Goal: Task Accomplishment & Management: Use online tool/utility

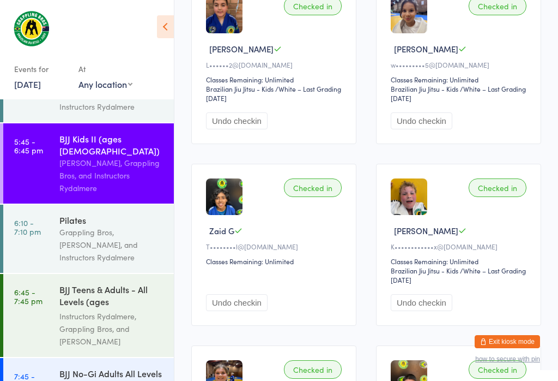
scroll to position [214, 0]
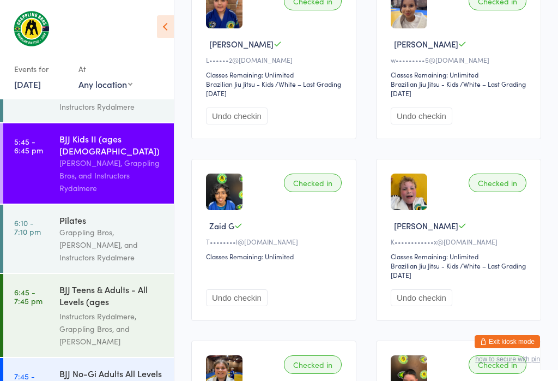
click at [93, 310] on div "Instructors Rydalmere, Grappling Bros, and [PERSON_NAME]" at bounding box center [111, 329] width 105 height 38
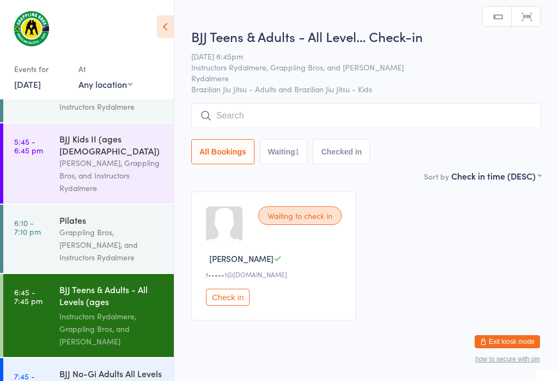
click at [449, 117] on input "search" at bounding box center [366, 115] width 350 height 25
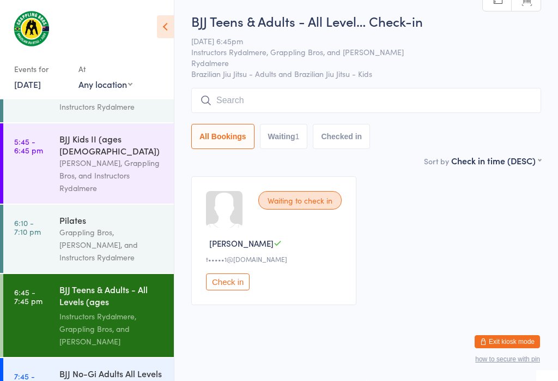
scroll to position [104, 0]
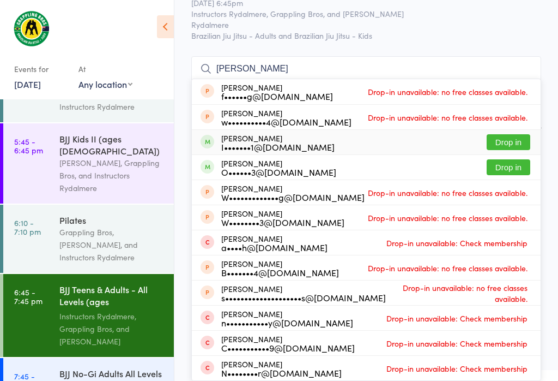
type input "[PERSON_NAME]"
click at [509, 134] on button "Drop in" at bounding box center [509, 142] width 44 height 16
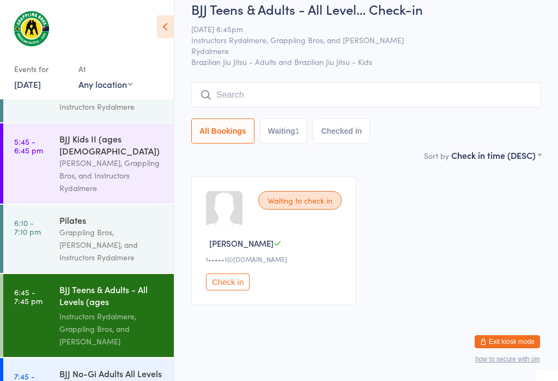
scroll to position [25, 0]
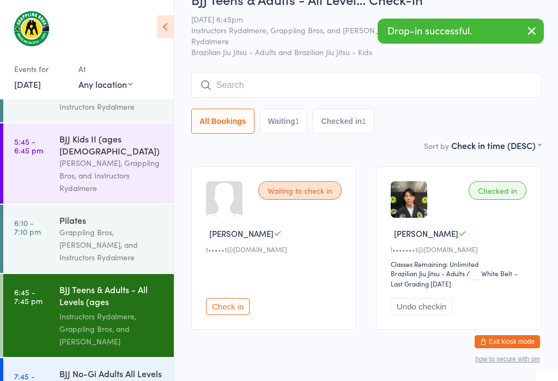
click at [68, 367] on div "BJJ No-Gi Adults All Levels (ages [DEMOGRAPHIC_DATA]+)" at bounding box center [111, 380] width 105 height 27
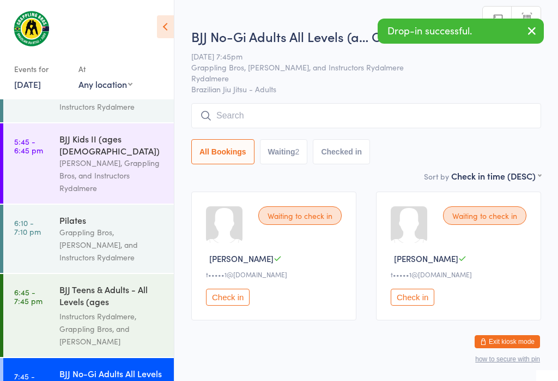
click at [417, 121] on input "search" at bounding box center [366, 115] width 350 height 25
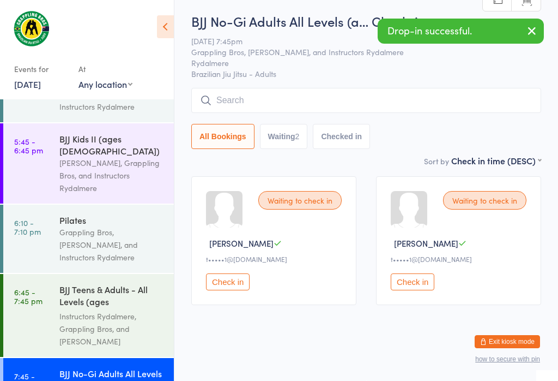
scroll to position [104, 0]
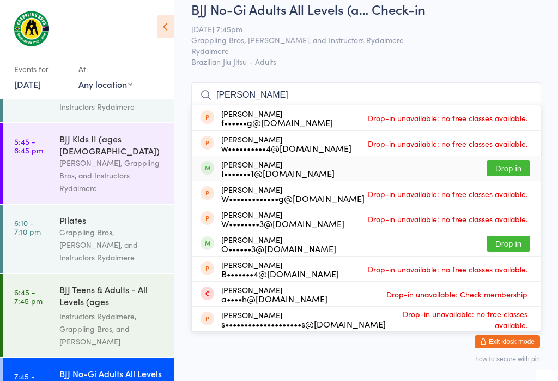
type input "[PERSON_NAME]"
click at [508, 160] on button "Drop in" at bounding box center [509, 168] width 44 height 16
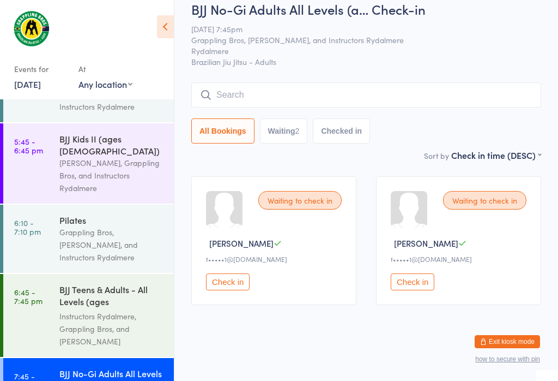
scroll to position [25, 0]
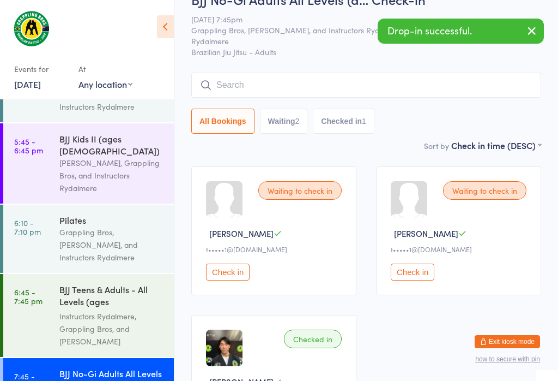
click at [84, 310] on div "Instructors Rydalmere, Grappling Bros, and [PERSON_NAME]" at bounding box center [111, 329] width 105 height 38
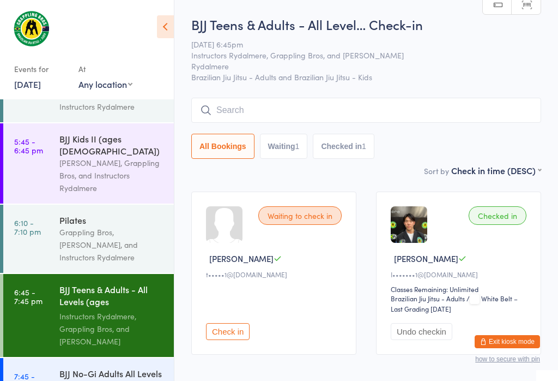
click at [228, 100] on input "search" at bounding box center [366, 110] width 350 height 25
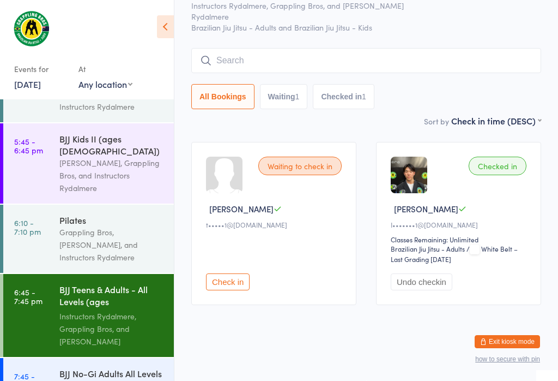
scroll to position [99, 0]
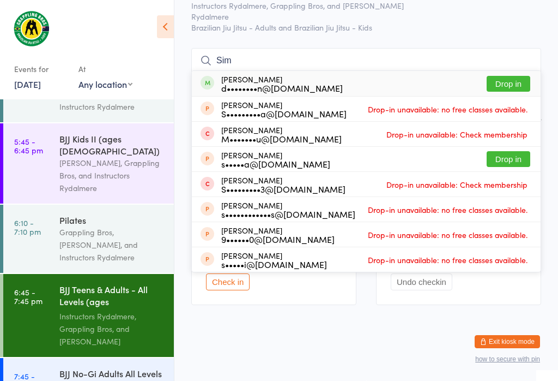
type input "Sim"
click at [504, 76] on button "Drop in" at bounding box center [509, 84] width 44 height 16
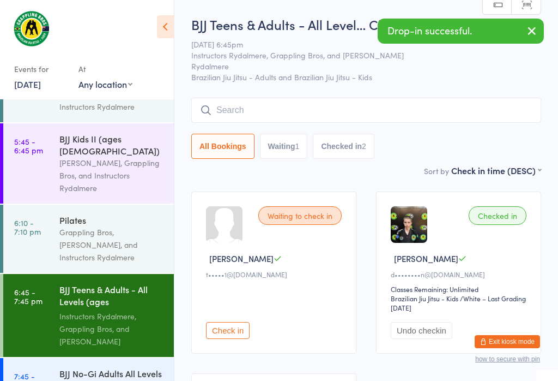
scroll to position [0, 0]
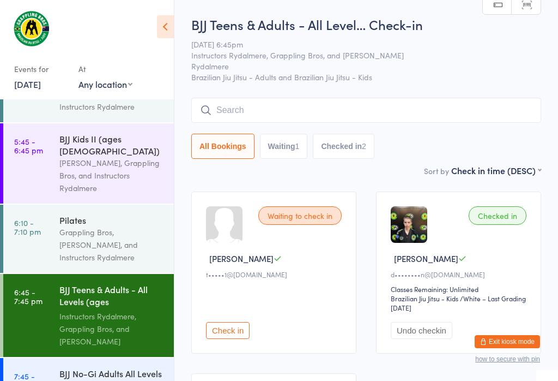
click at [143, 156] on div "[PERSON_NAME], Grappling Bros, and Instructors Rydalmere" at bounding box center [111, 175] width 105 height 38
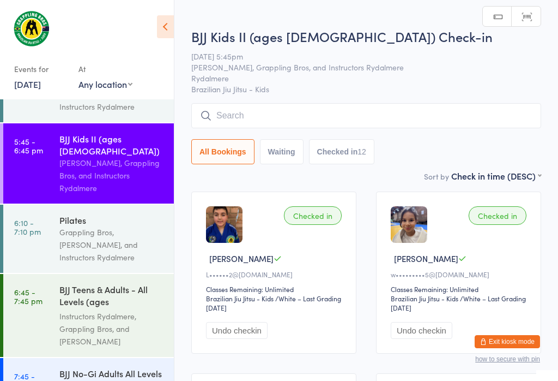
click at [324, 107] on input "search" at bounding box center [366, 115] width 350 height 25
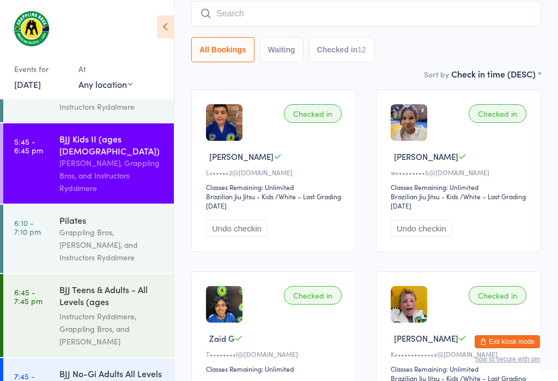
scroll to position [104, 0]
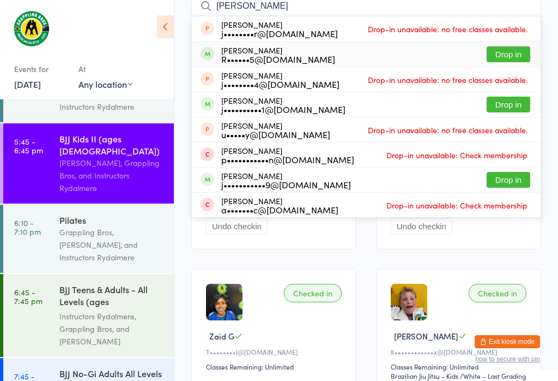
type input "[PERSON_NAME]"
click at [507, 55] on button "Drop in" at bounding box center [509, 54] width 44 height 16
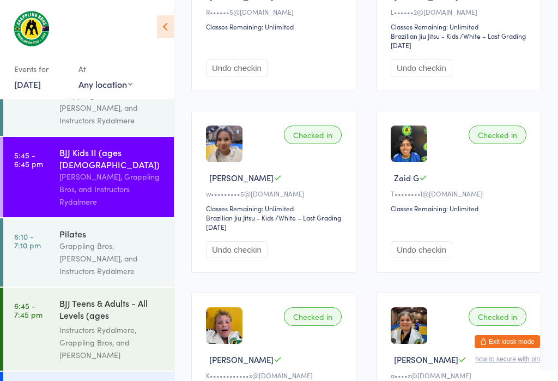
scroll to position [270, 0]
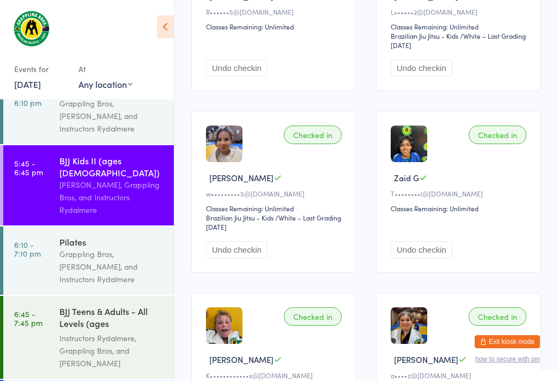
click at [106, 331] on div "Instructors Rydalmere, Grappling Bros, and [PERSON_NAME]" at bounding box center [111, 350] width 105 height 38
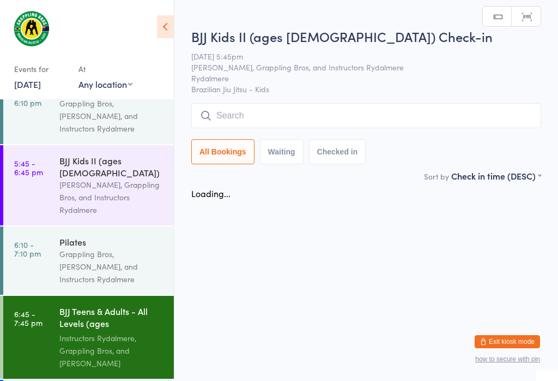
click at [107, 298] on html "You have now entered Kiosk Mode. Members will be able to check themselves in us…" at bounding box center [279, 190] width 558 height 381
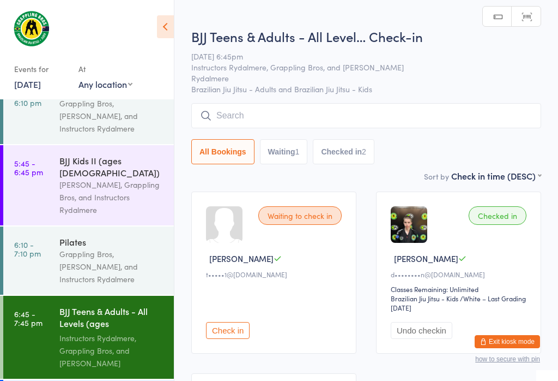
click at [349, 110] on input "search" at bounding box center [366, 115] width 350 height 25
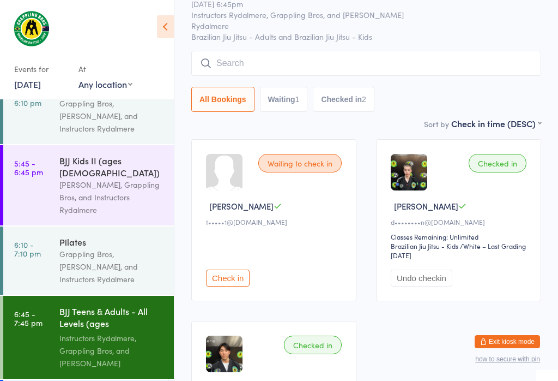
scroll to position [104, 0]
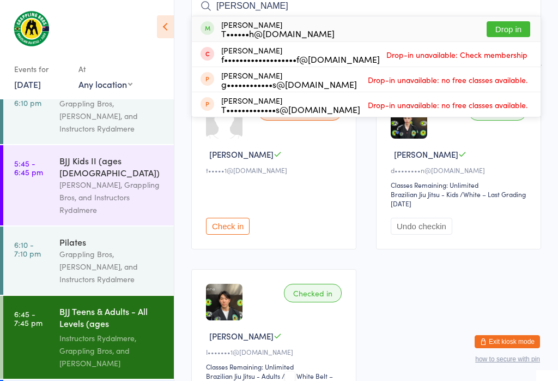
type input "[PERSON_NAME]"
click at [523, 27] on button "Drop in" at bounding box center [509, 29] width 44 height 16
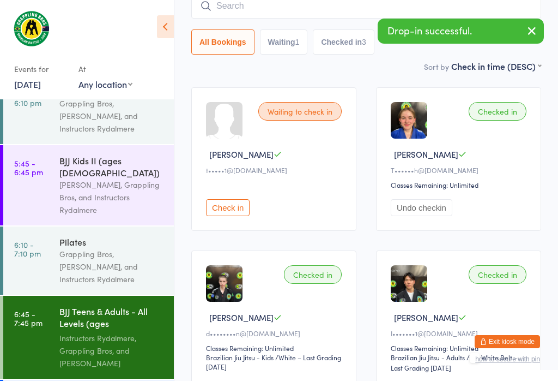
click at [276, 5] on input "search" at bounding box center [366, 5] width 350 height 25
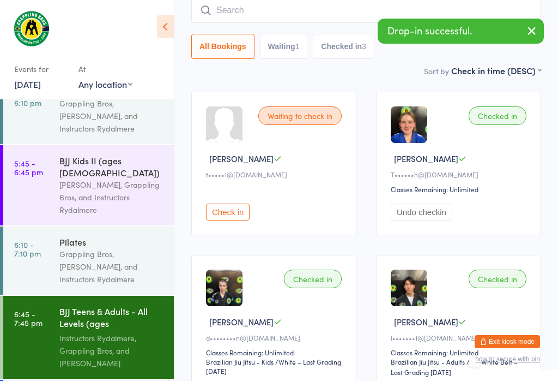
scroll to position [99, 0]
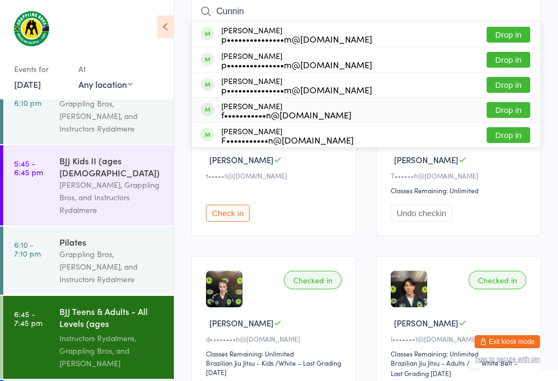
type input "Cunnin"
click at [511, 104] on button "Drop in" at bounding box center [509, 110] width 44 height 16
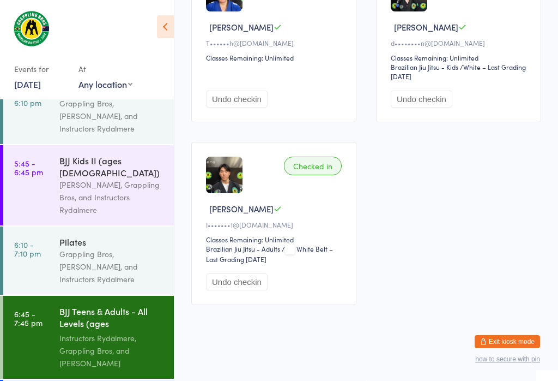
scroll to position [396, 0]
click at [117, 248] on div "Grappling Bros, [PERSON_NAME], and Instructors Rydalmere" at bounding box center [111, 267] width 105 height 38
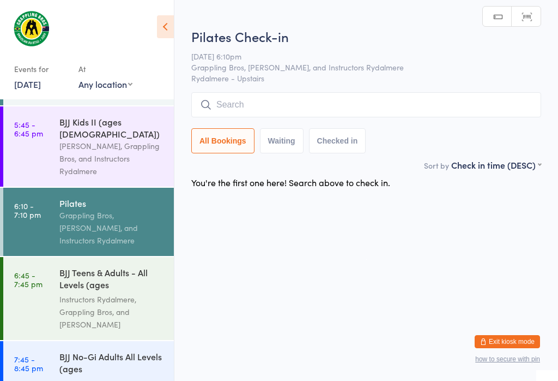
scroll to position [303, 0]
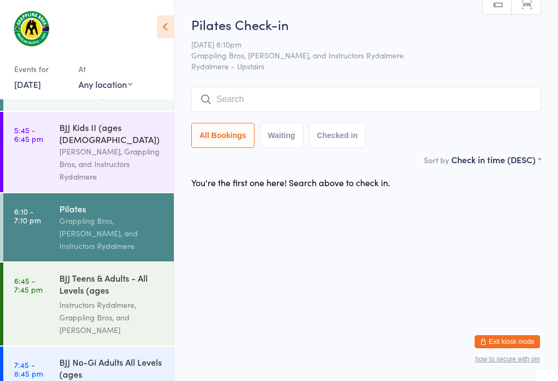
click at [100, 298] on div "Instructors Rydalmere, Grappling Bros, and [PERSON_NAME]" at bounding box center [111, 317] width 105 height 38
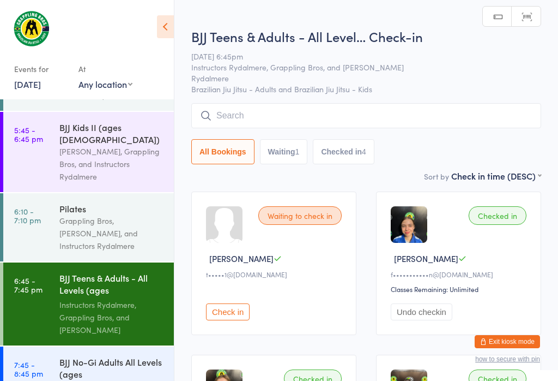
click at [97, 355] on div "BJJ No-Gi Adults All Levels (ages [DEMOGRAPHIC_DATA]+)" at bounding box center [111, 368] width 105 height 27
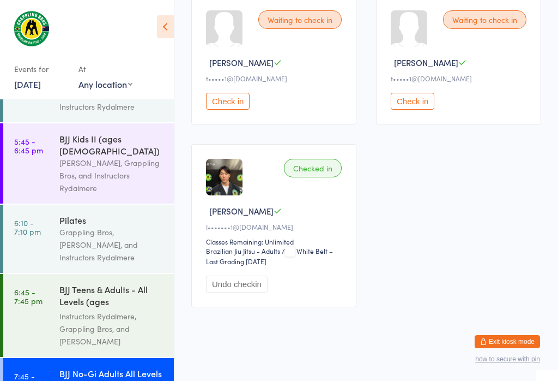
scroll to position [195, 0]
click at [87, 310] on div "Instructors Rydalmere, Grappling Bros, and [PERSON_NAME]" at bounding box center [111, 329] width 105 height 38
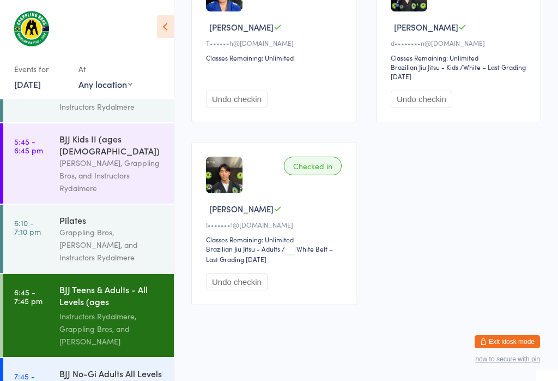
scroll to position [396, 0]
